Goal: Information Seeking & Learning: Find contact information

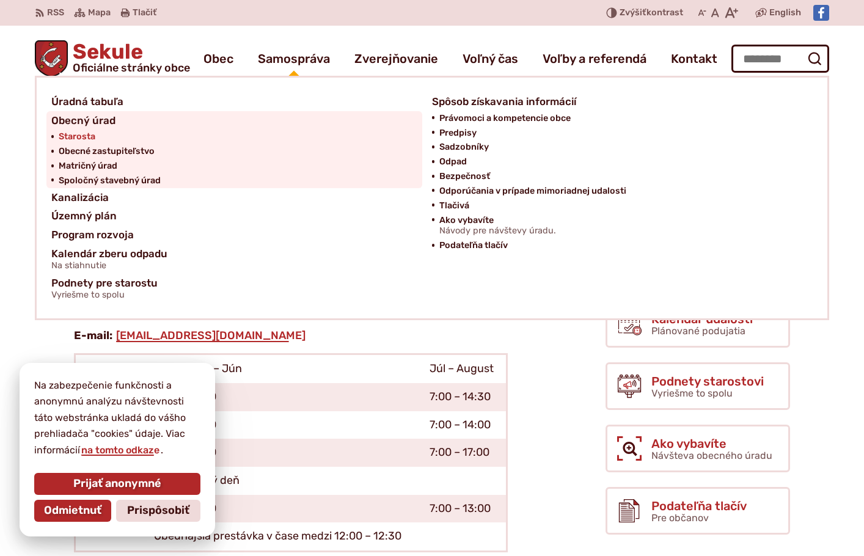
click at [89, 134] on span "Starosta" at bounding box center [77, 136] width 37 height 15
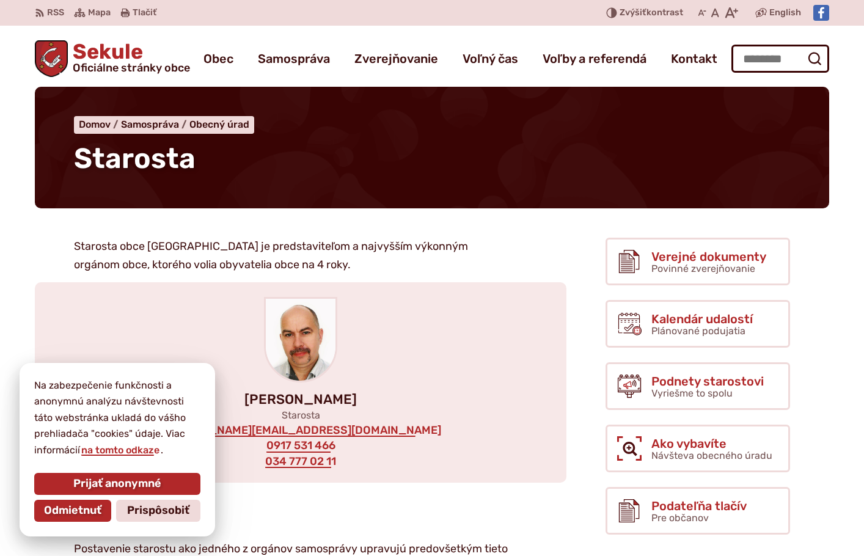
click at [470, 432] on div "[PERSON_NAME] Starosta [EMAIL_ADDRESS][DOMAIN_NAME] 0917 531 466 034 777 02 11" at bounding box center [300, 382] width 531 height 200
drag, startPoint x: 435, startPoint y: 432, endPoint x: 390, endPoint y: 437, distance: 45.5
click at [390, 437] on div "[PERSON_NAME] Starosta [EMAIL_ADDRESS][DOMAIN_NAME] 0917 531 466 034 777 02 11" at bounding box center [300, 382] width 531 height 200
copy div "[PERSON_NAME][EMAIL_ADDRESS][DOMAIN_NAME]"
